Goal: Entertainment & Leisure: Consume media (video, audio)

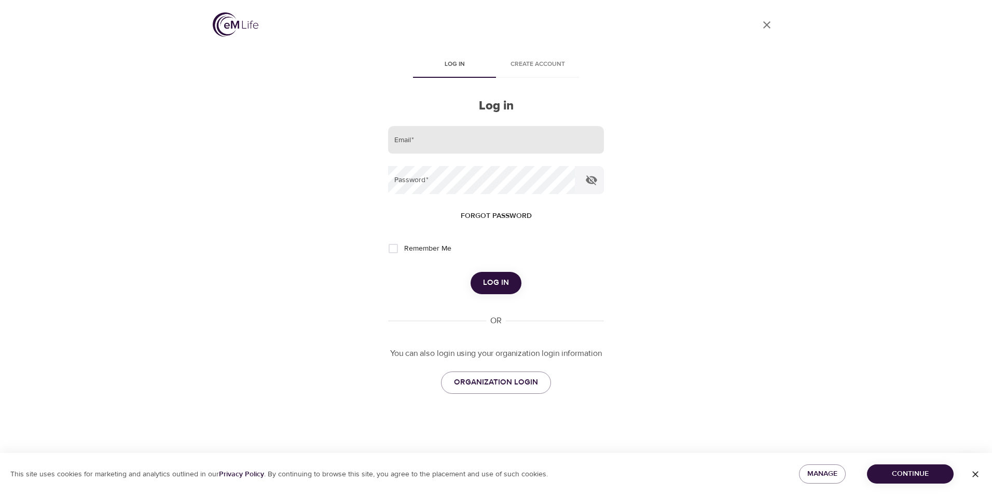
click at [450, 140] on input "email" at bounding box center [496, 140] width 216 height 28
type input "[EMAIL_ADDRESS][DOMAIN_NAME]"
click at [471, 272] on button "Log in" at bounding box center [496, 283] width 51 height 22
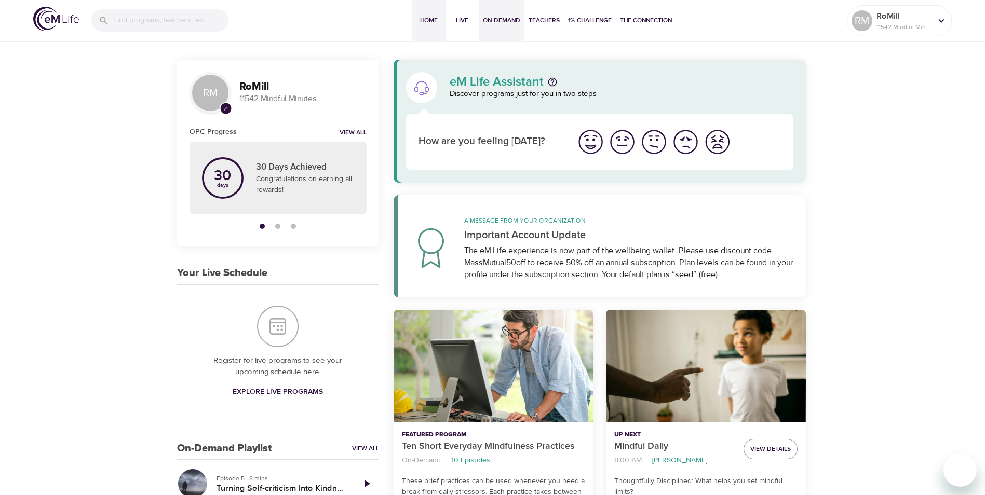
click at [499, 18] on span "On-Demand" at bounding box center [501, 20] width 37 height 11
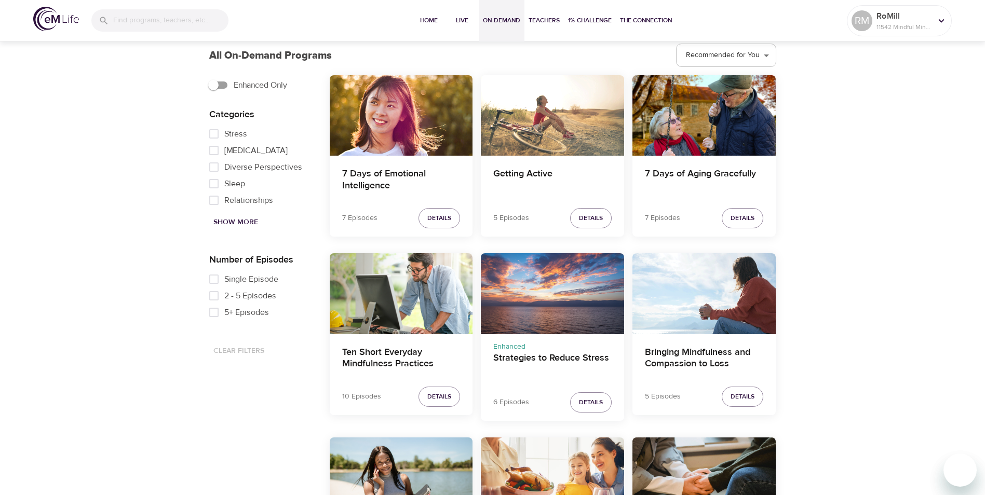
scroll to position [415, 0]
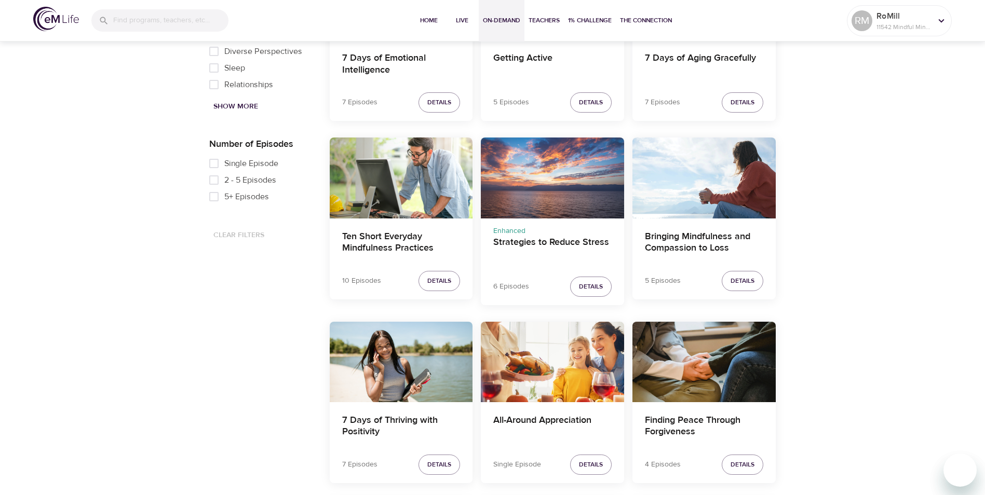
click at [214, 196] on input "5+ Episodes" at bounding box center [213, 196] width 21 height 17
checkbox input "true"
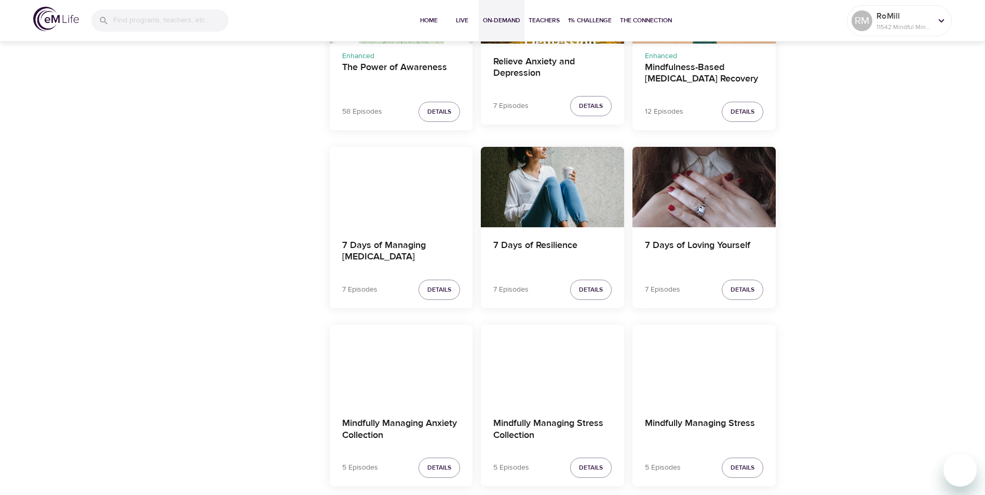
scroll to position [1746, 0]
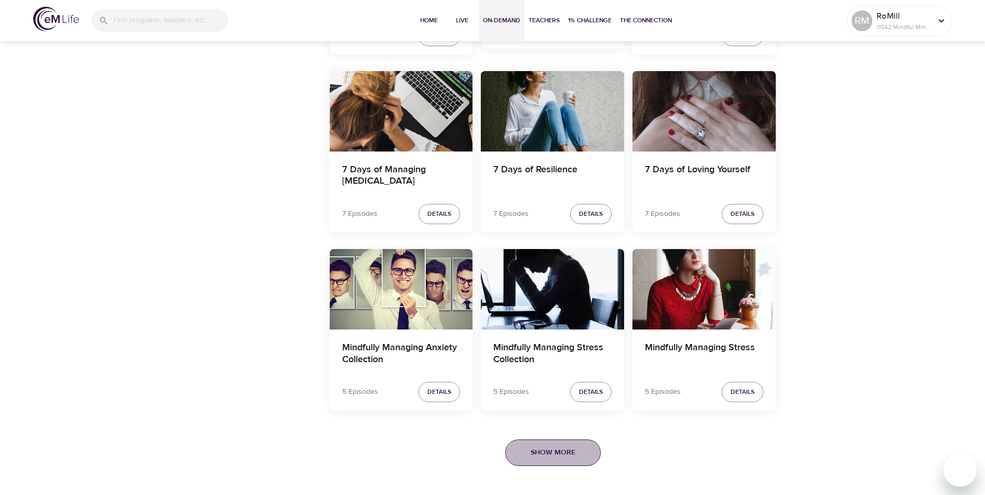
click at [533, 453] on span "Show More" at bounding box center [552, 452] width 45 height 13
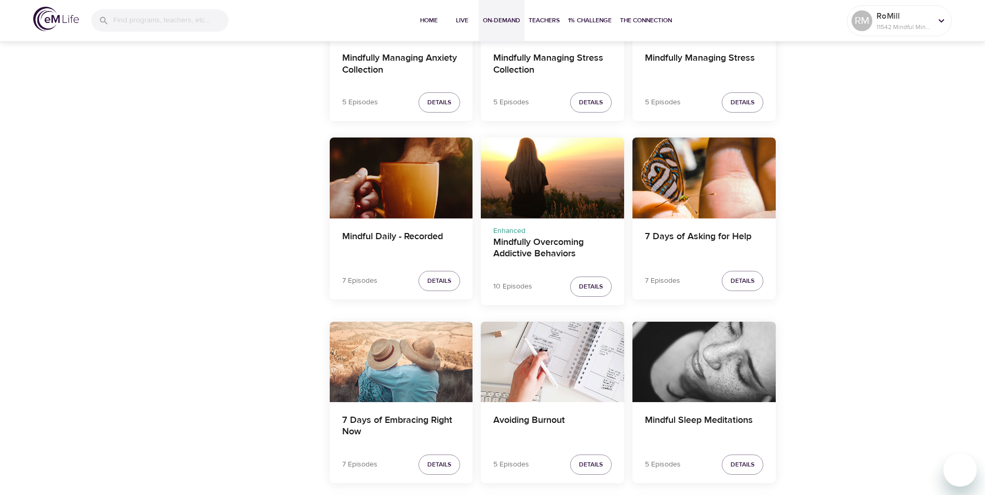
scroll to position [2109, 0]
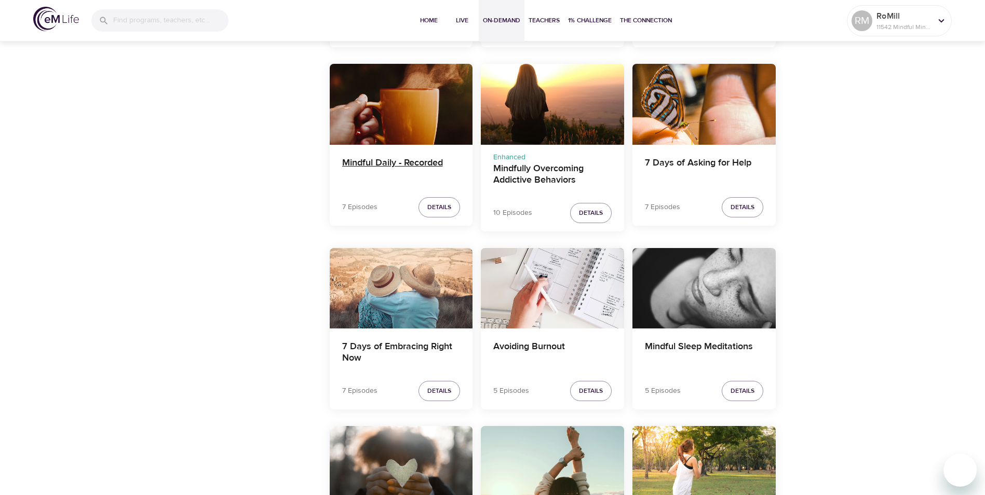
click at [392, 165] on h4 "Mindful Daily - Recorded" at bounding box center [401, 169] width 118 height 25
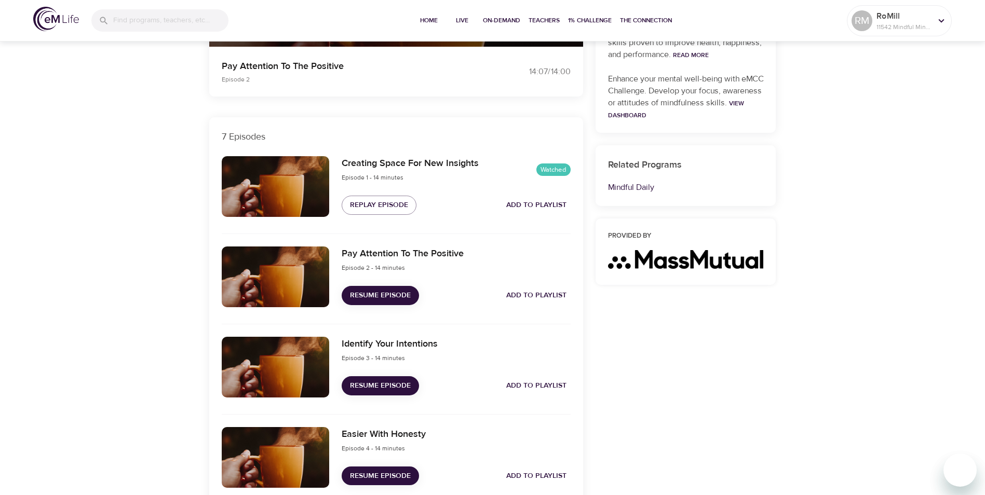
scroll to position [295, 0]
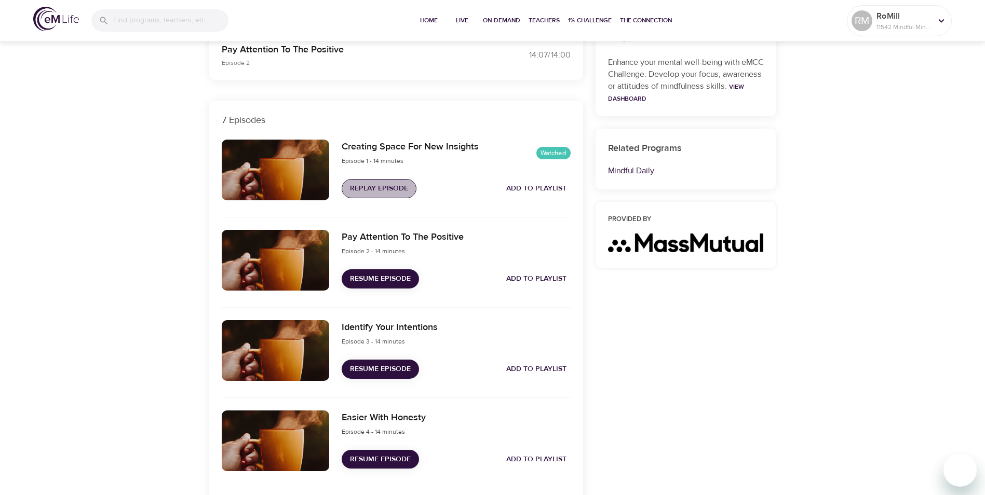
click at [386, 186] on span "Replay Episode" at bounding box center [379, 188] width 58 height 13
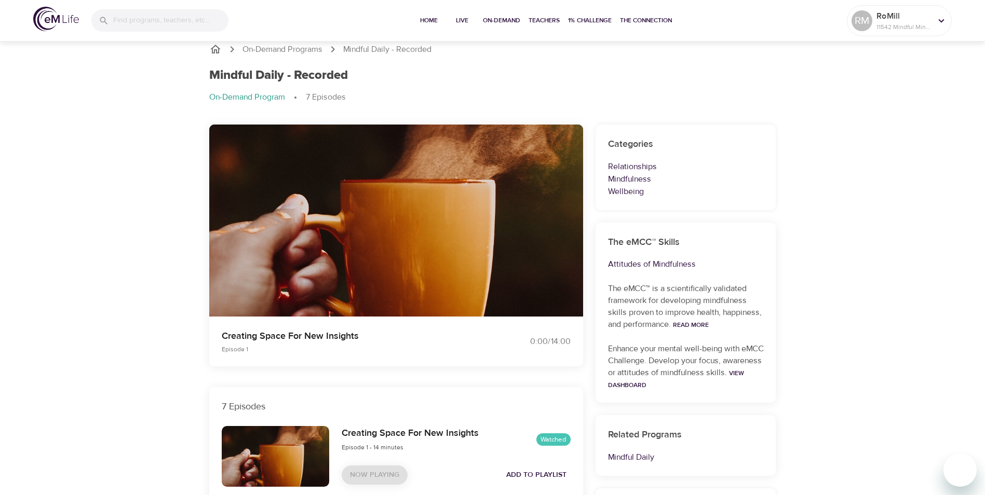
scroll to position [0, 0]
